Goal: Transaction & Acquisition: Book appointment/travel/reservation

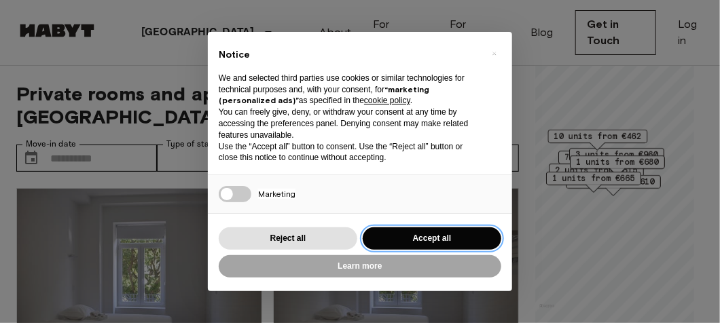
click at [461, 232] on button "Accept all" at bounding box center [432, 239] width 139 height 22
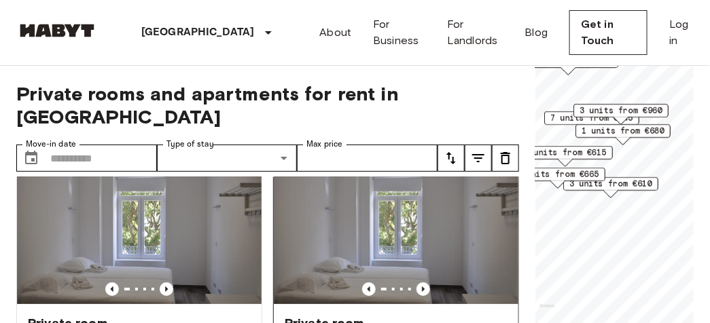
scroll to position [42, 0]
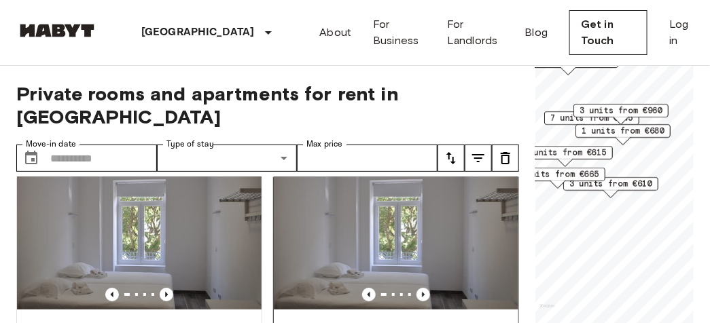
click at [420, 257] on img at bounding box center [396, 228] width 244 height 163
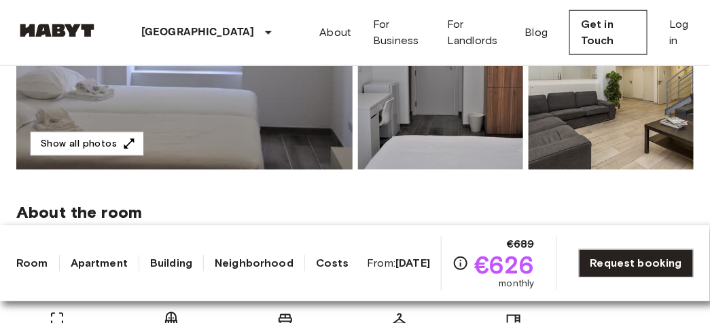
scroll to position [366, 0]
